Goal: Browse casually

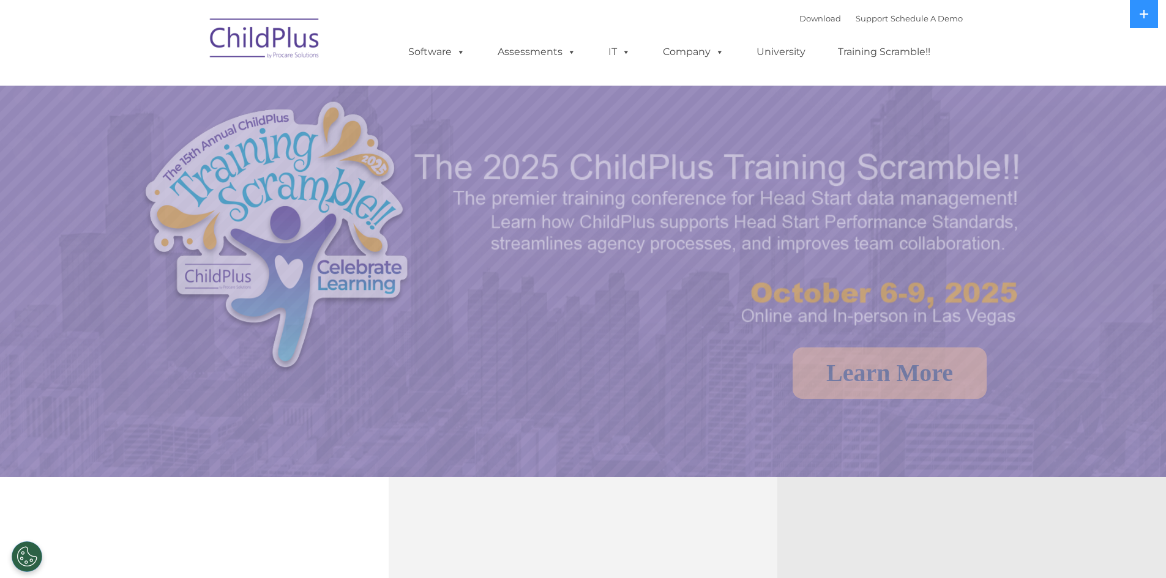
select select "MEDIUM"
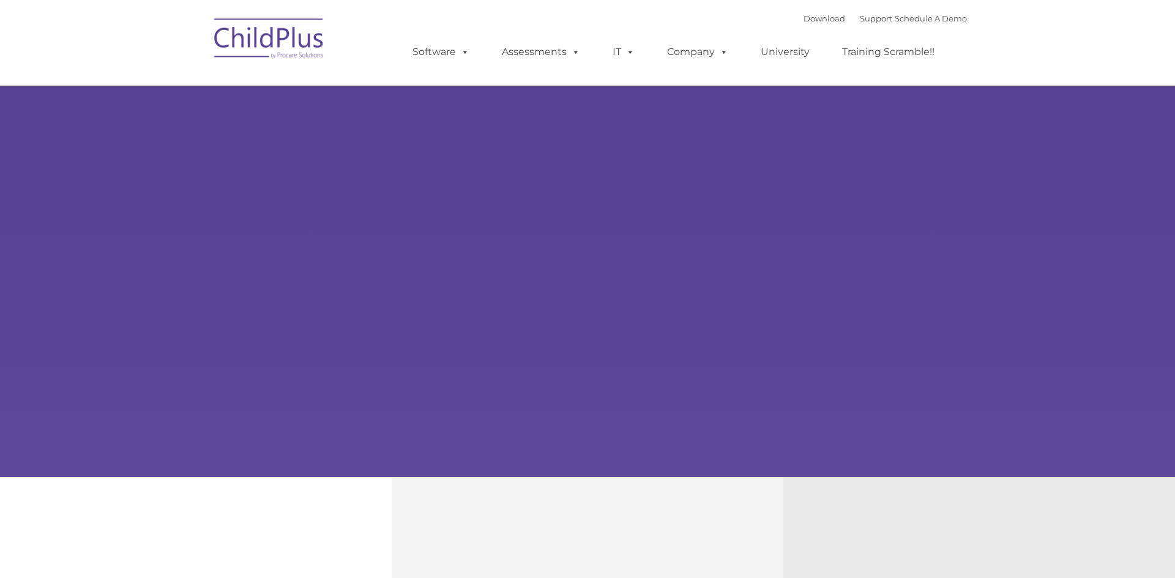
type input ""
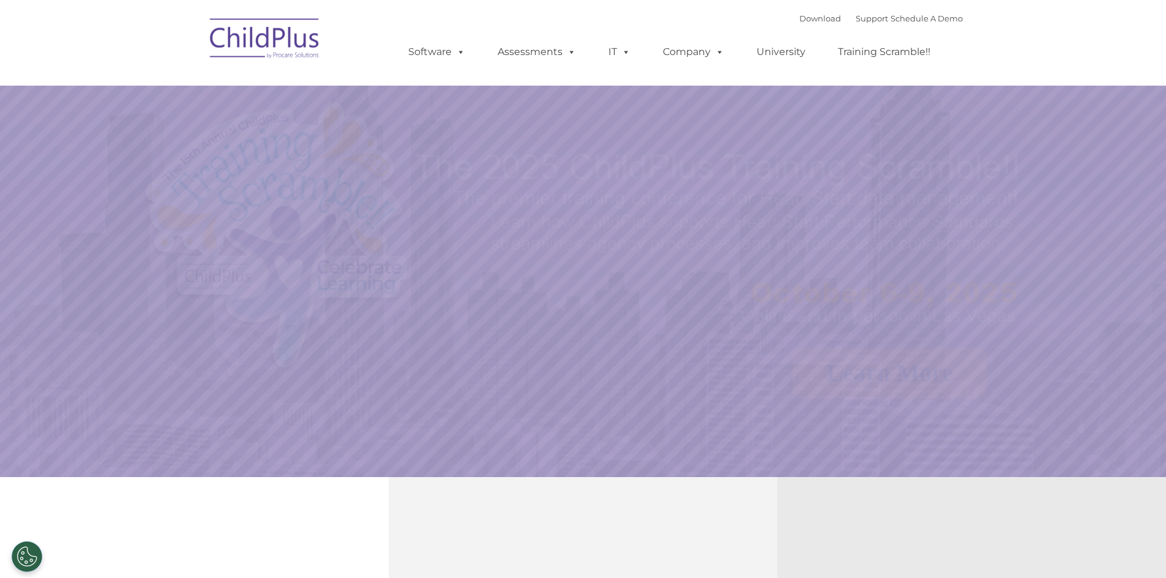
select select "MEDIUM"
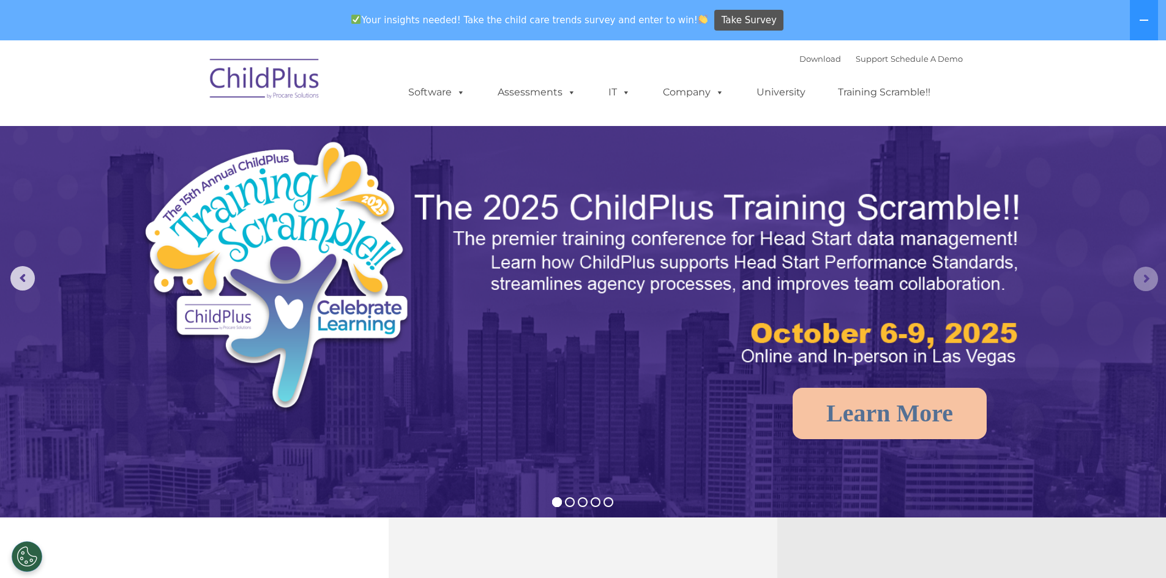
click at [1139, 278] on rs-arrow at bounding box center [1145, 279] width 24 height 24
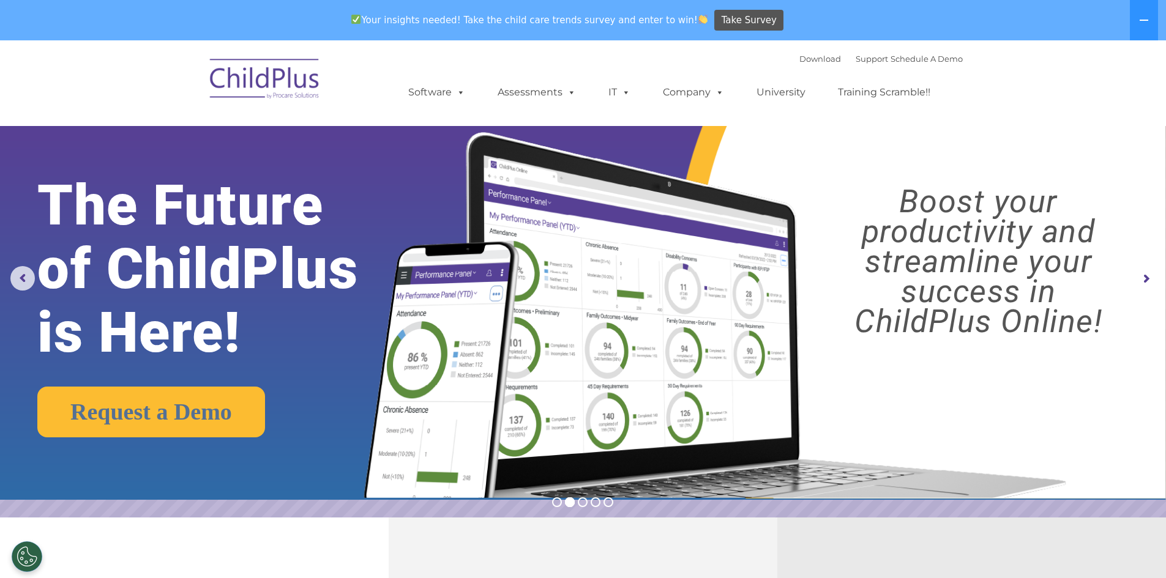
click at [1139, 278] on rs-arrow at bounding box center [1145, 279] width 24 height 24
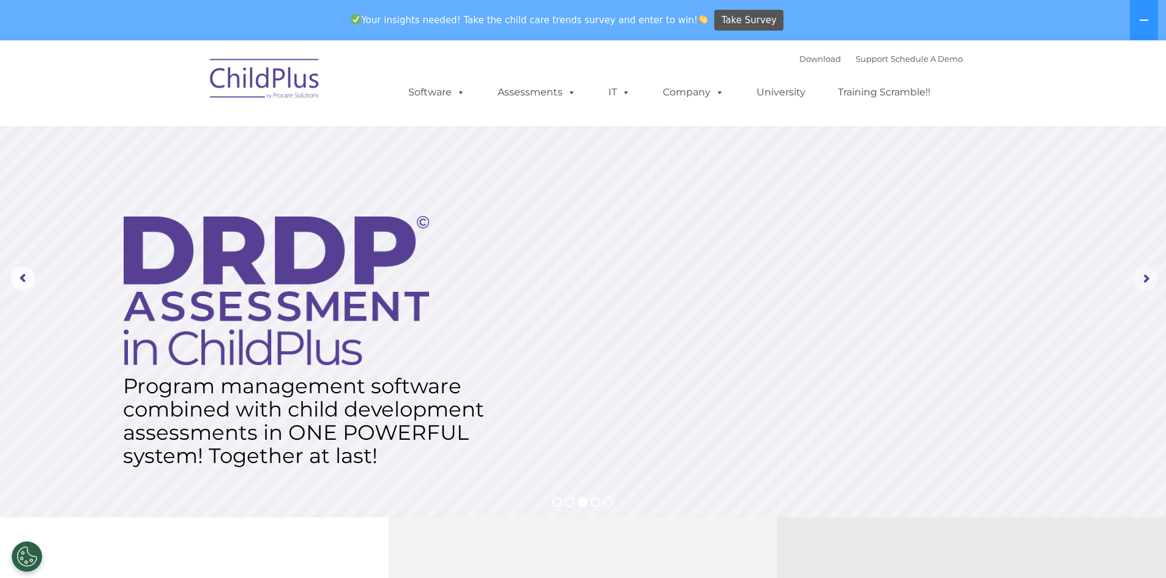
click at [1139, 278] on rs-arrow at bounding box center [1145, 279] width 24 height 24
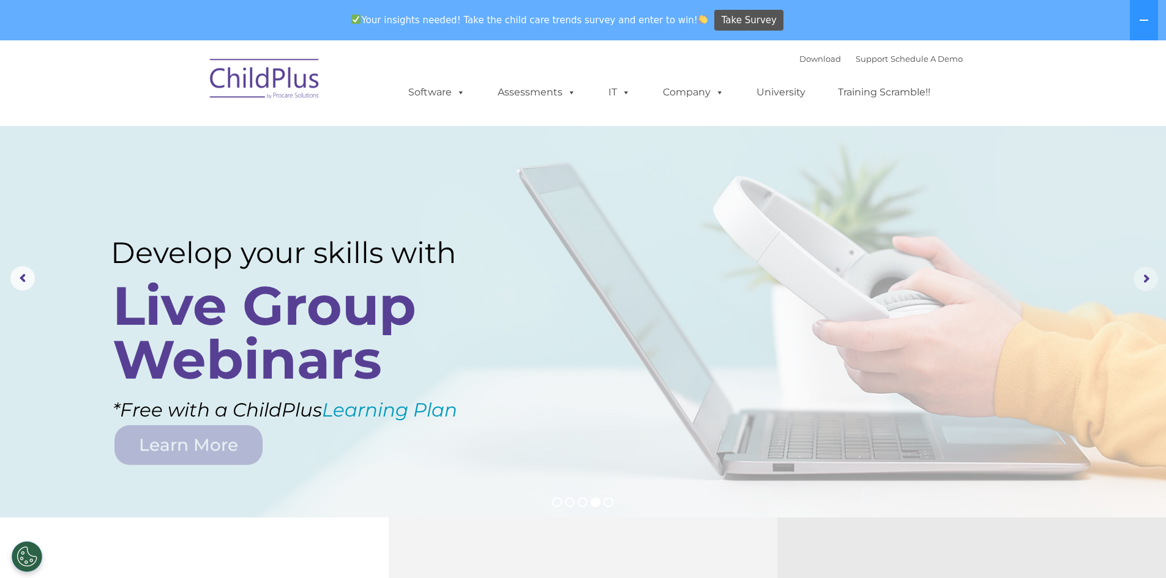
click at [1139, 278] on rs-arrow at bounding box center [1145, 279] width 24 height 24
